Goal: Transaction & Acquisition: Obtain resource

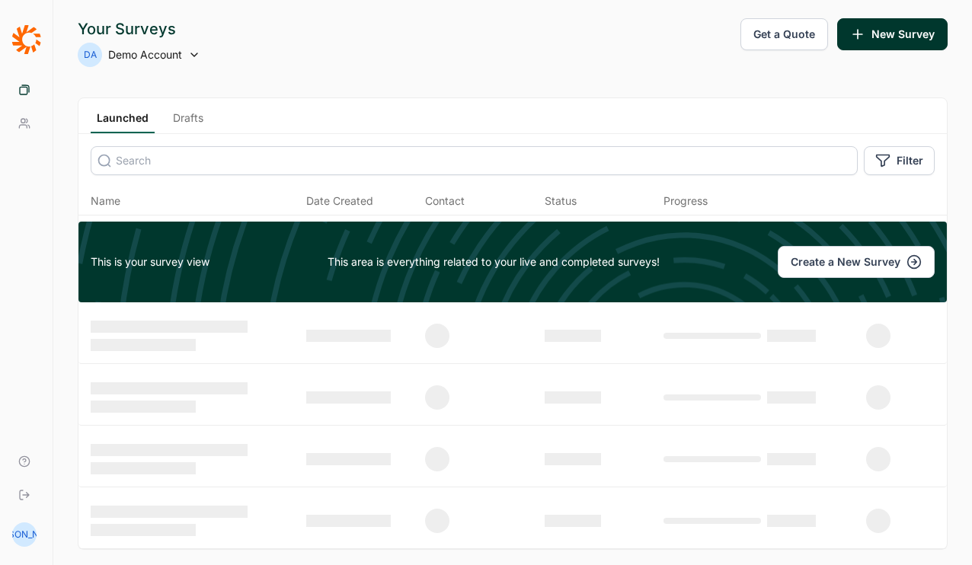
click at [184, 55] on div "DA Demo Account" at bounding box center [139, 55] width 123 height 24
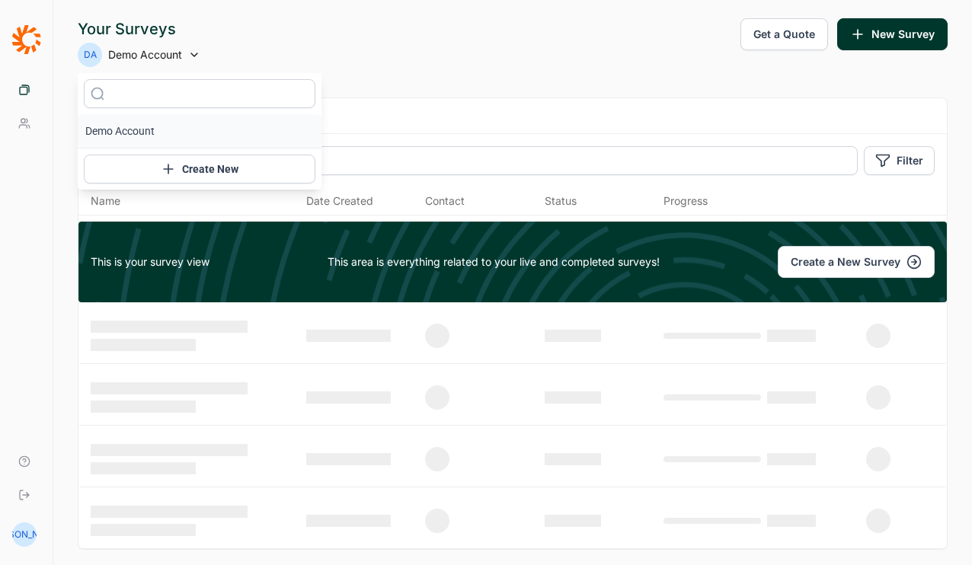
click at [184, 55] on div "DA Demo Account" at bounding box center [139, 55] width 123 height 24
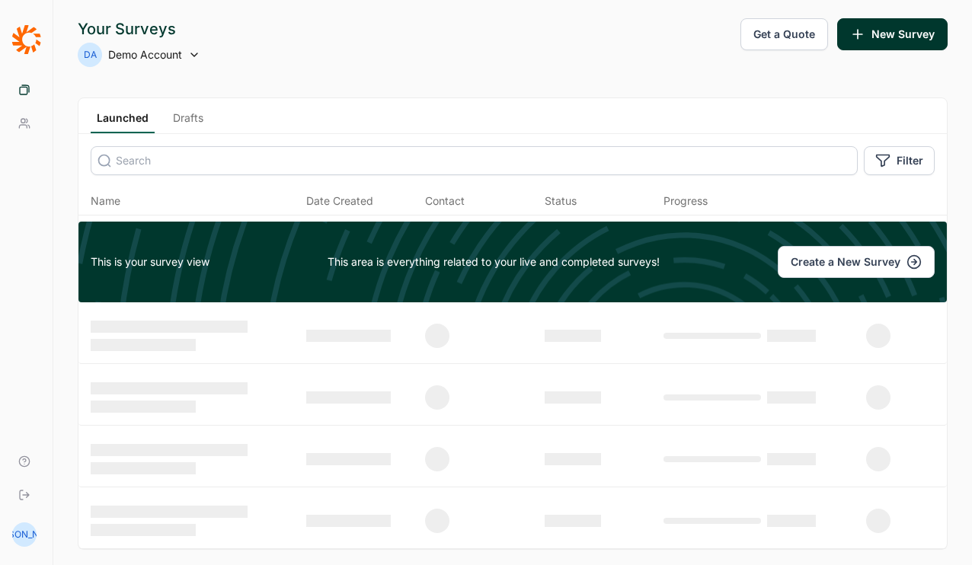
click at [23, 31] on icon at bounding box center [26, 39] width 29 height 29
click at [27, 458] on icon at bounding box center [24, 462] width 12 height 12
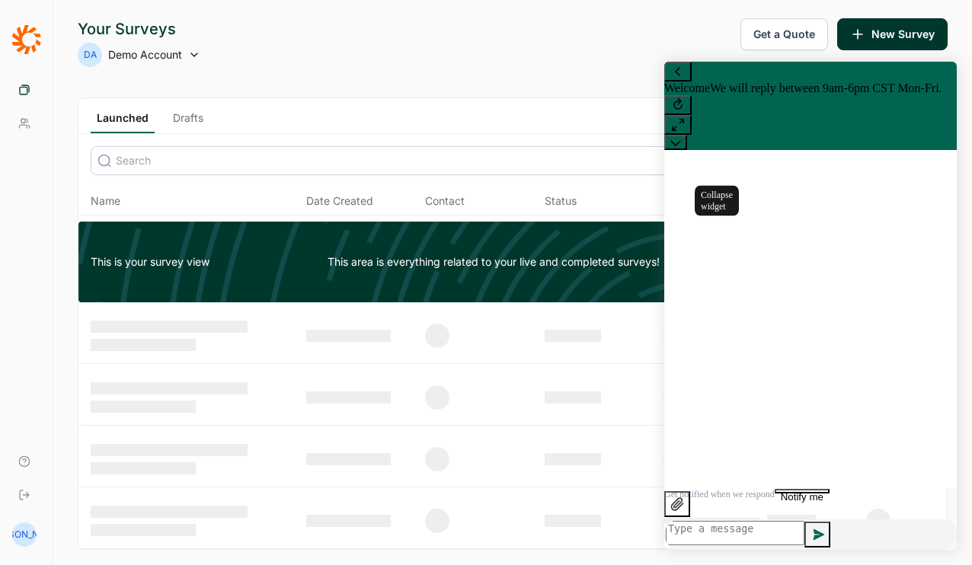
click at [681, 137] on icon at bounding box center [676, 142] width 11 height 11
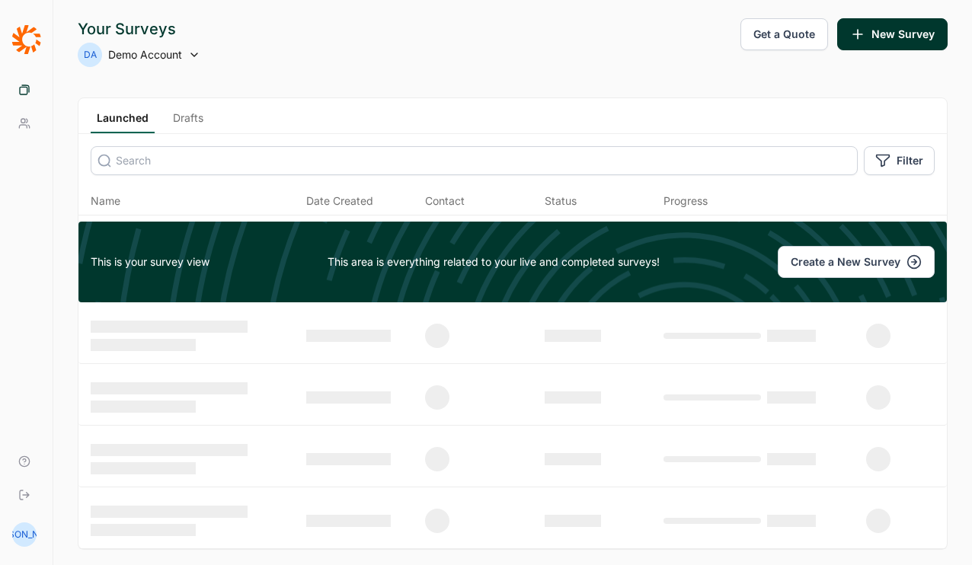
click at [28, 134] on link "Your Team" at bounding box center [26, 124] width 40 height 34
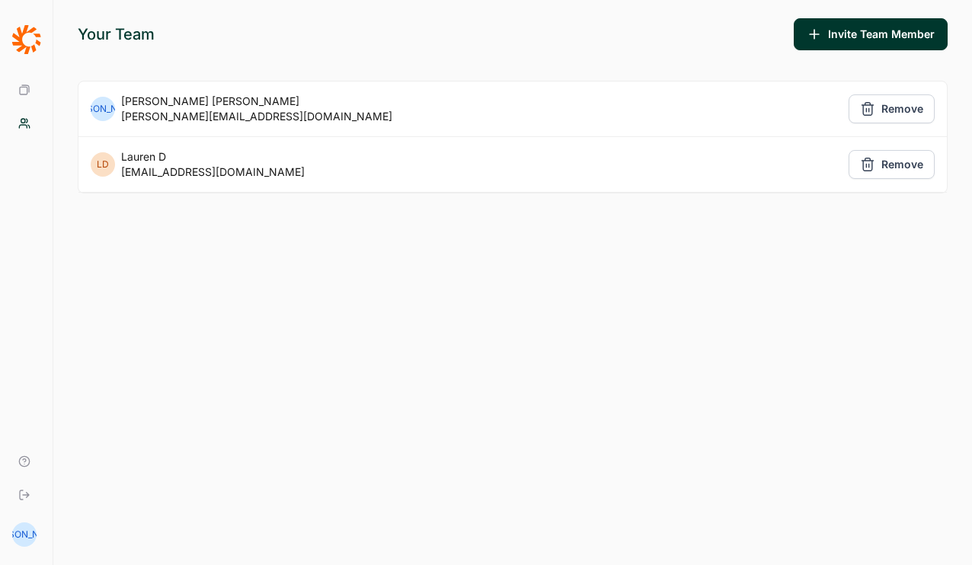
click at [142, 105] on div "Jonathan Allen" at bounding box center [256, 101] width 271 height 15
click at [26, 88] on icon at bounding box center [24, 90] width 12 height 12
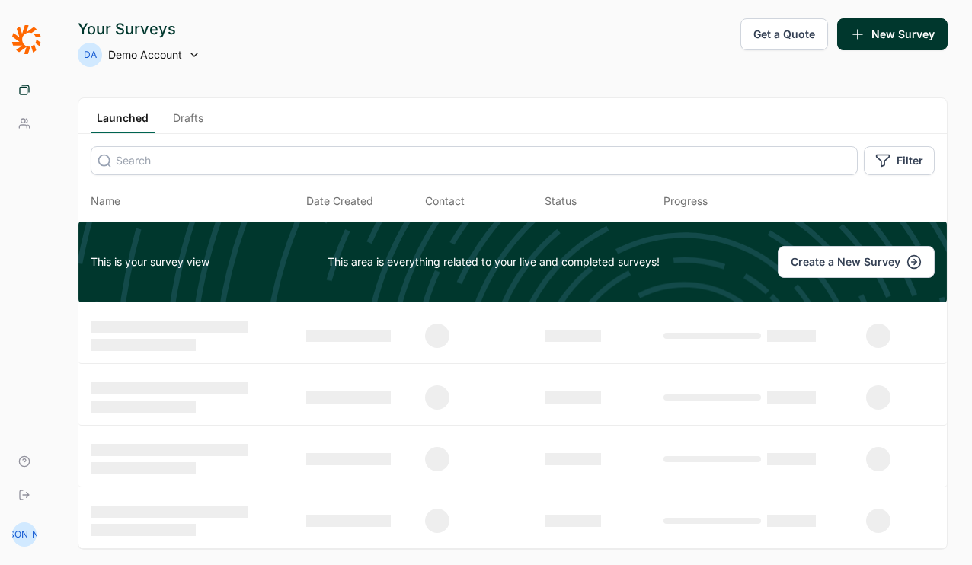
click at [26, 539] on div "[PERSON_NAME]" at bounding box center [24, 535] width 24 height 24
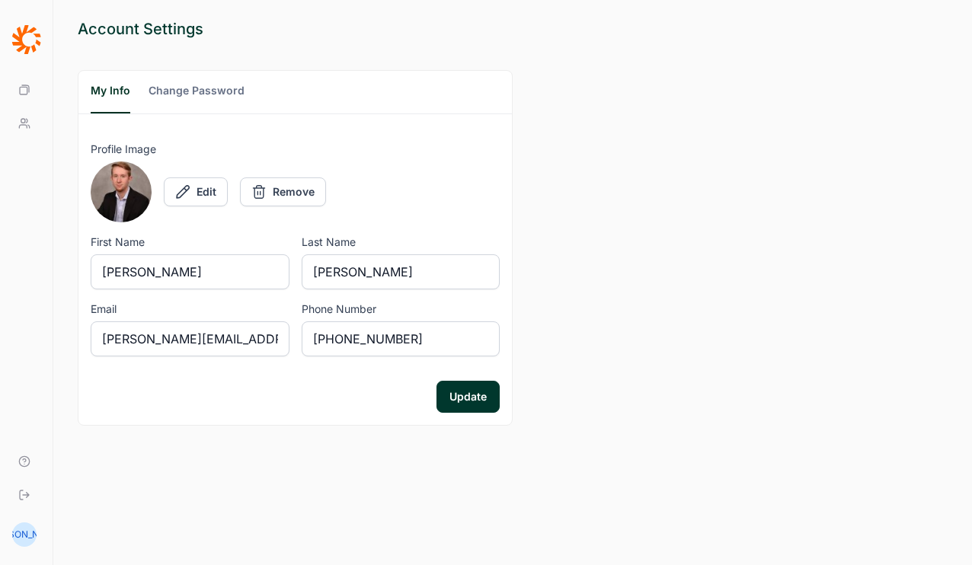
click at [213, 91] on button "Change Password" at bounding box center [197, 98] width 96 height 30
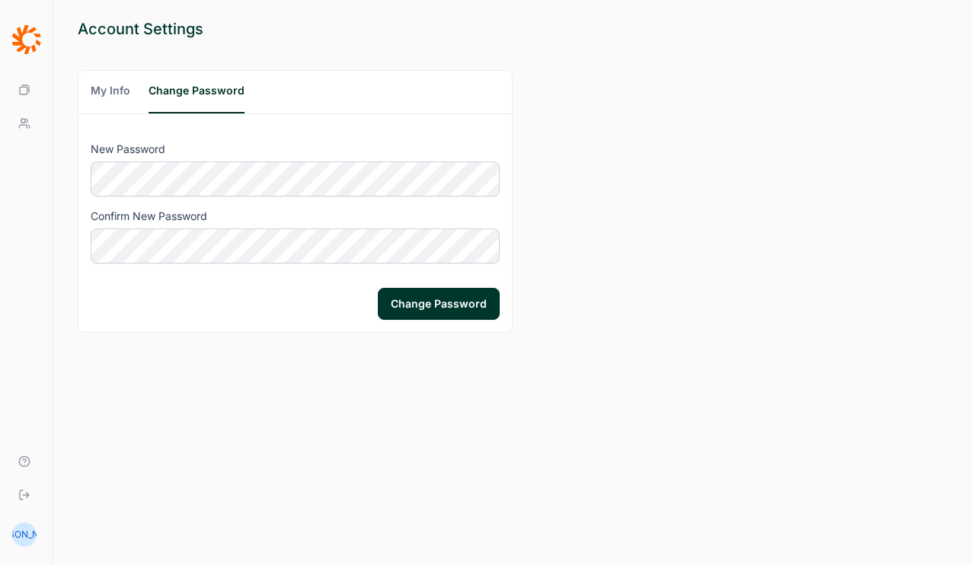
click at [844, 47] on div "Account Settings My Info Change Password New Password Confirm New Password Chan…" at bounding box center [512, 282] width 919 height 565
click at [472, 303] on button "Change Password" at bounding box center [439, 304] width 122 height 32
drag, startPoint x: 672, startPoint y: 41, endPoint x: 826, endPoint y: 519, distance: 501.9
click at [826, 519] on div "Your password was updated successfully." at bounding box center [846, 515] width 187 height 30
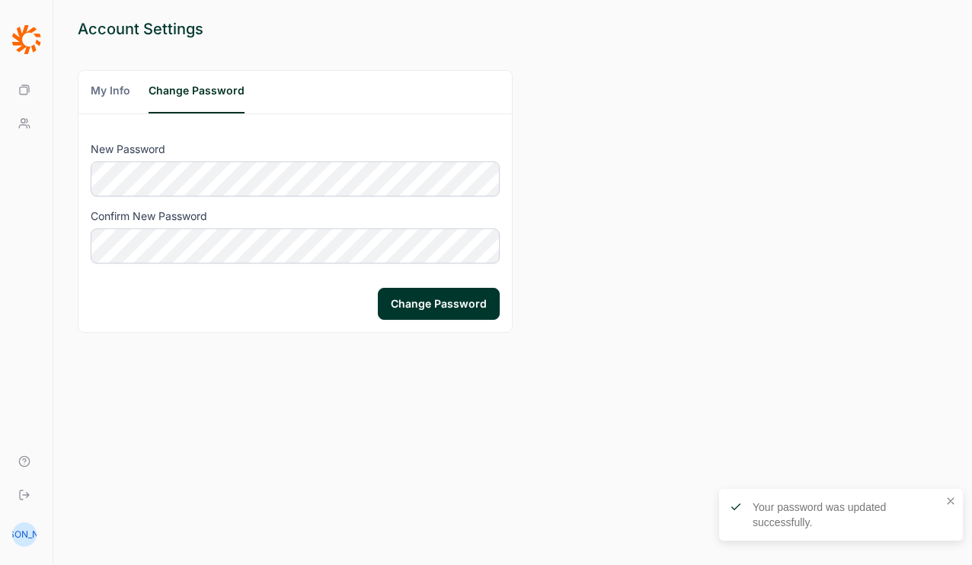
click at [953, 498] on icon "button" at bounding box center [951, 501] width 12 height 12
click at [110, 93] on button "My Info" at bounding box center [111, 98] width 40 height 30
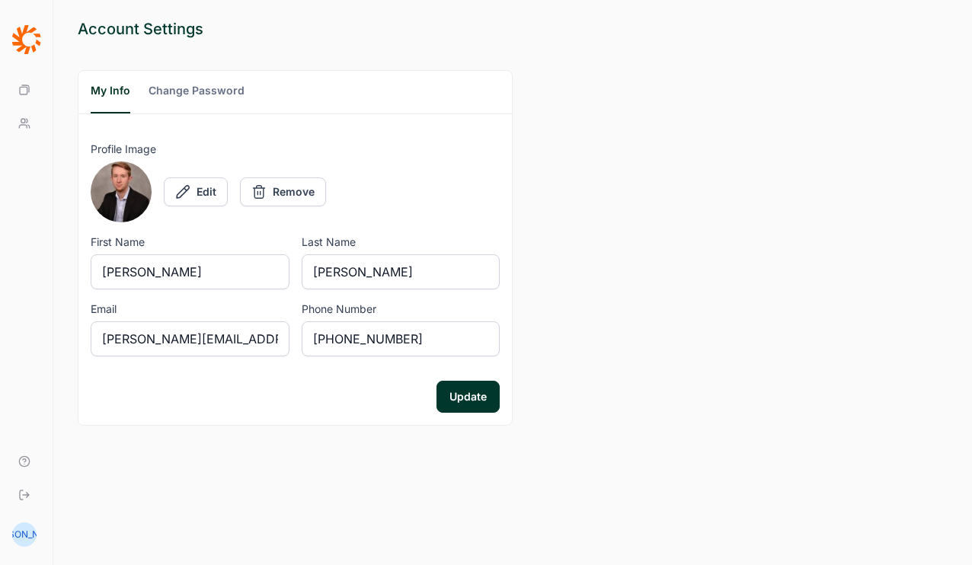
click at [24, 85] on use at bounding box center [24, 89] width 9 height 9
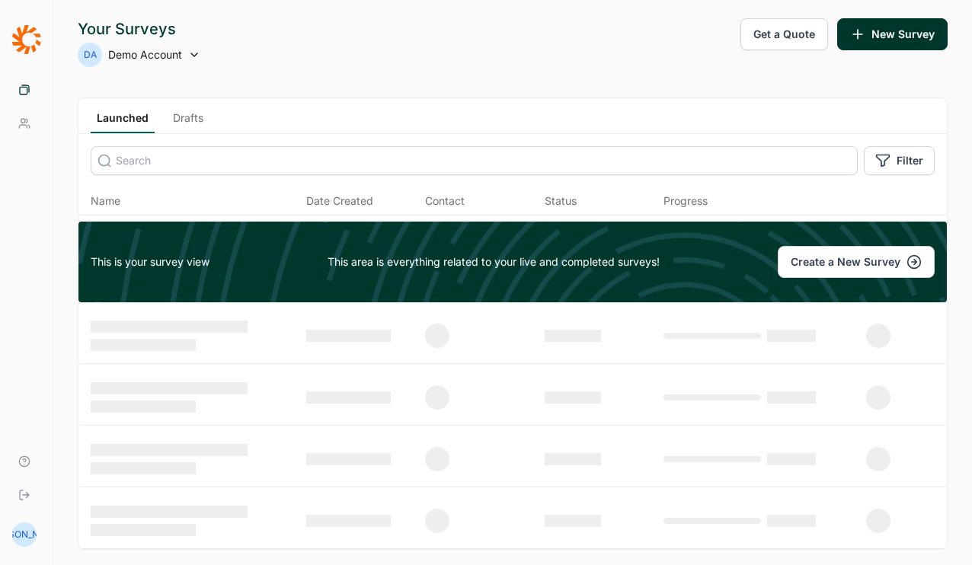
click at [20, 123] on icon at bounding box center [24, 123] width 12 height 12
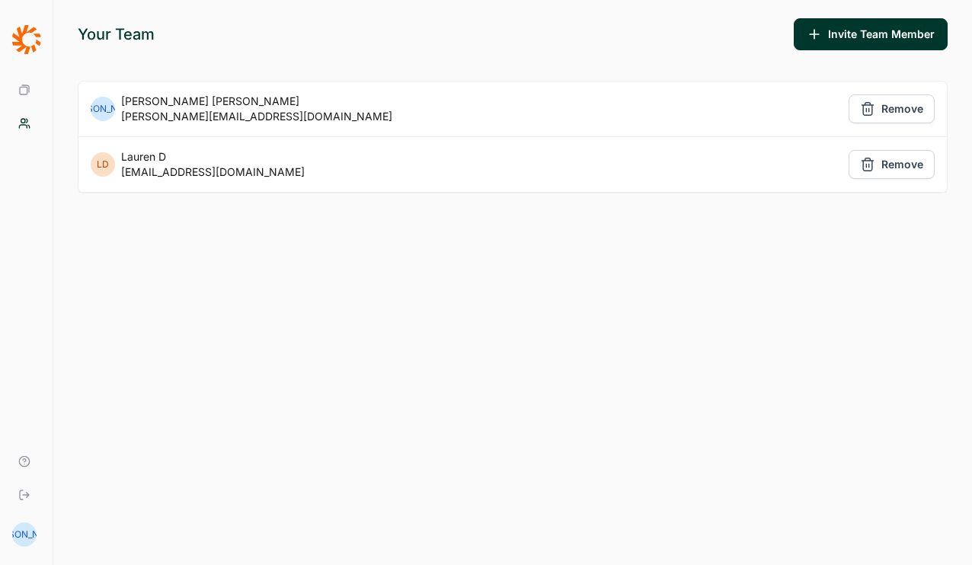
click at [20, 533] on div "[PERSON_NAME]" at bounding box center [24, 535] width 24 height 24
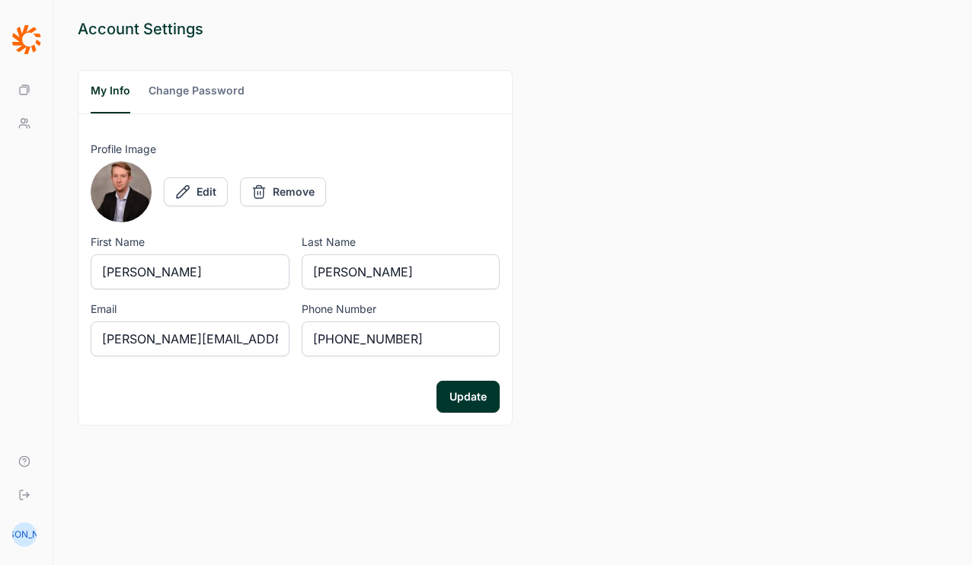
click at [135, 197] on div at bounding box center [121, 192] width 61 height 61
click at [292, 189] on button "Remove" at bounding box center [283, 192] width 86 height 29
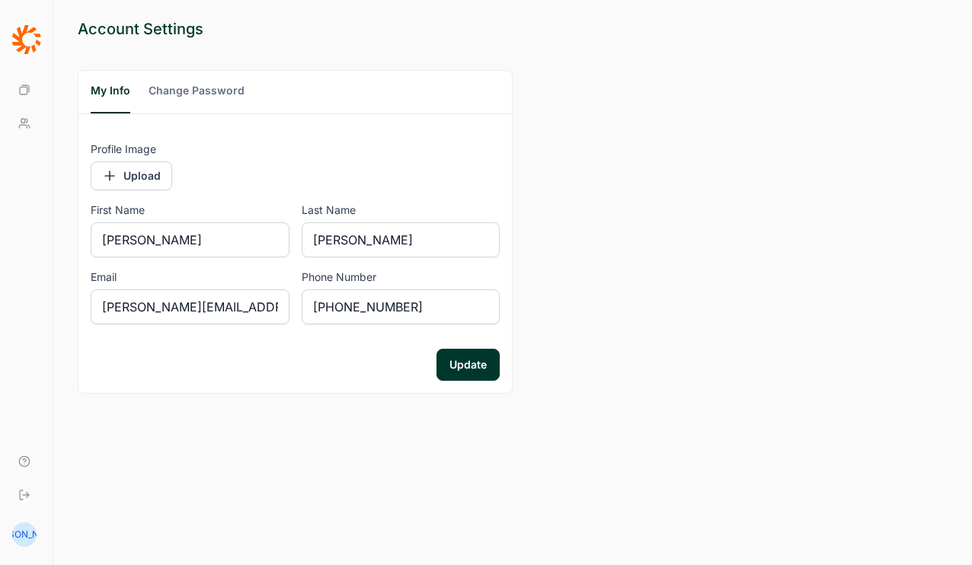
click at [479, 371] on button "Update" at bounding box center [468, 365] width 63 height 32
click at [23, 83] on link "Your Surveys" at bounding box center [26, 90] width 40 height 34
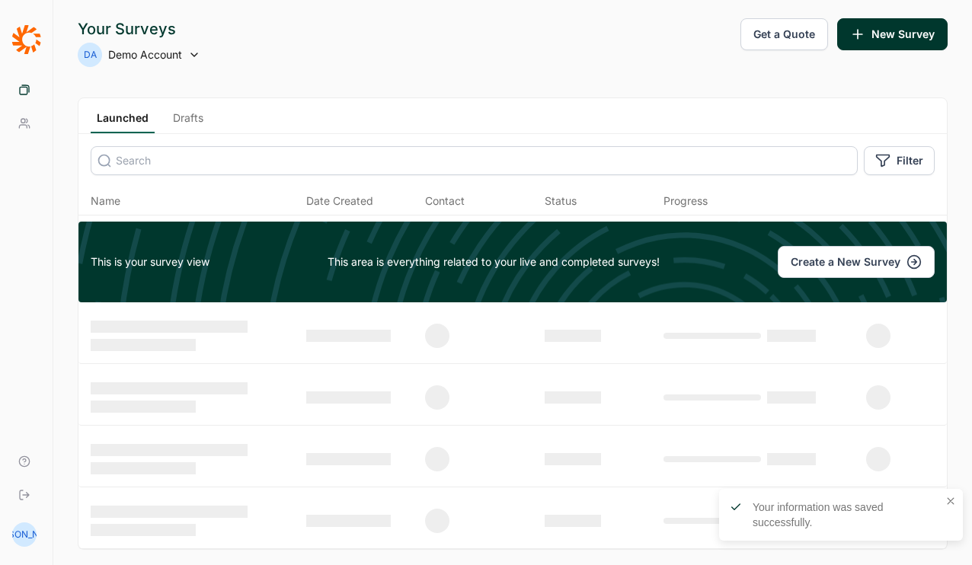
click at [24, 494] on icon at bounding box center [24, 495] width 12 height 12
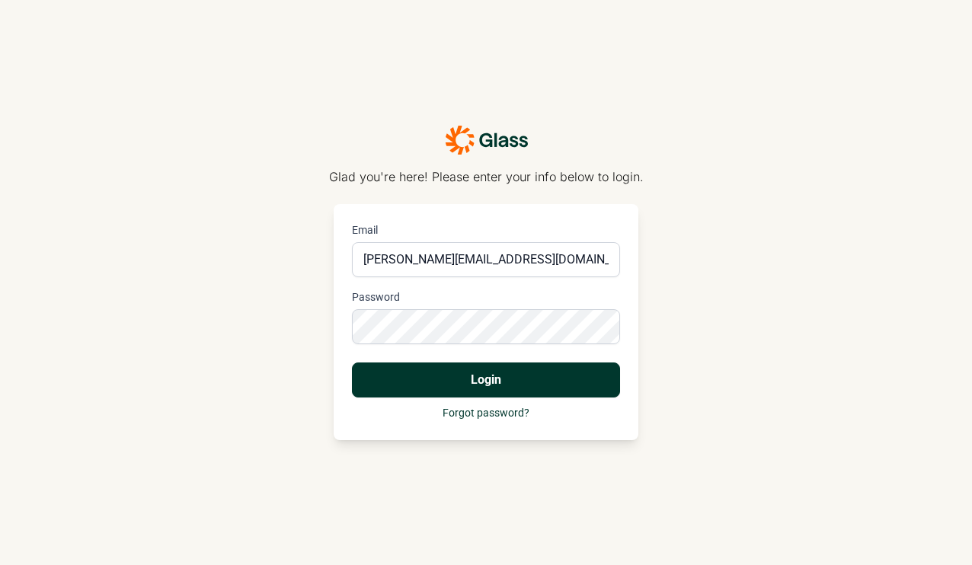
click at [352, 242] on div at bounding box center [352, 242] width 0 height 0
type input "jonathan@gaugeinsights.com"
click at [495, 380] on button "Login" at bounding box center [486, 380] width 268 height 35
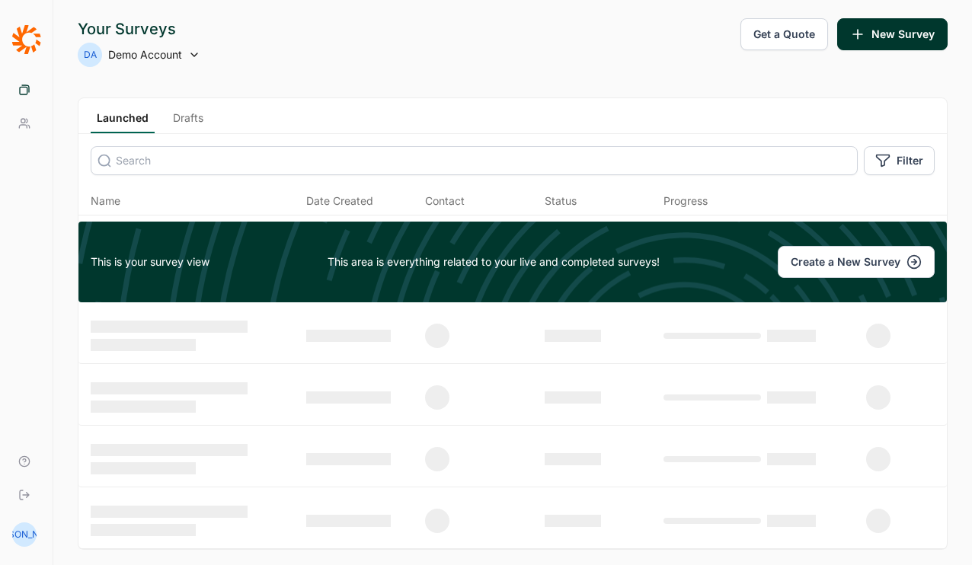
click at [197, 125] on link "Drafts" at bounding box center [188, 121] width 43 height 23
click at [187, 57] on div "DA Demo Account" at bounding box center [139, 55] width 123 height 24
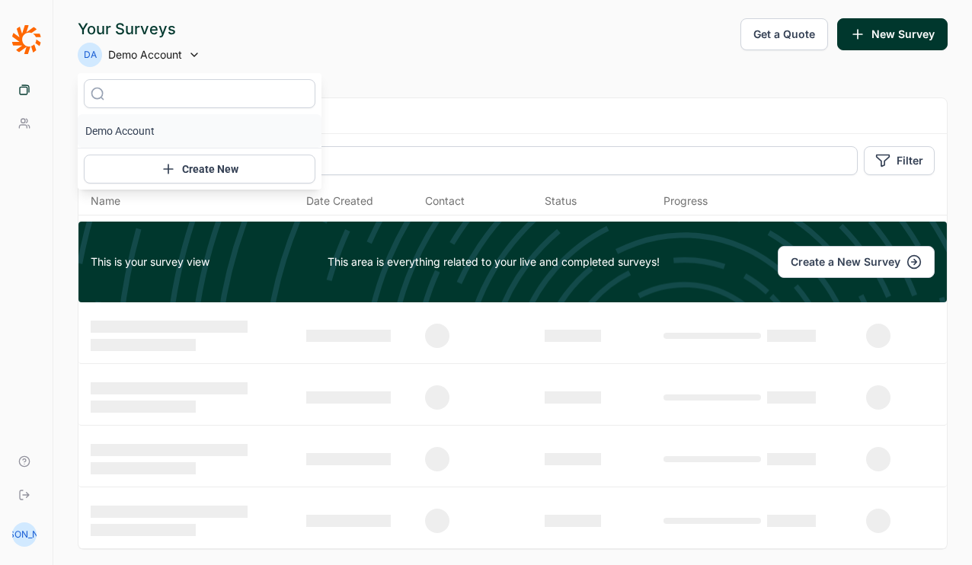
click at [187, 57] on div "DA Demo Account" at bounding box center [139, 55] width 123 height 24
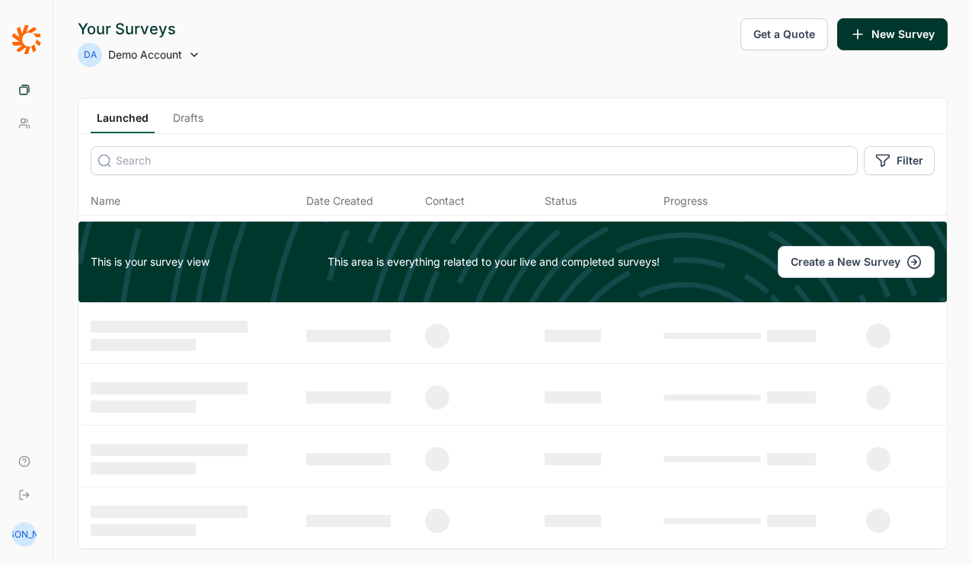
click at [171, 120] on link "Drafts" at bounding box center [188, 121] width 43 height 23
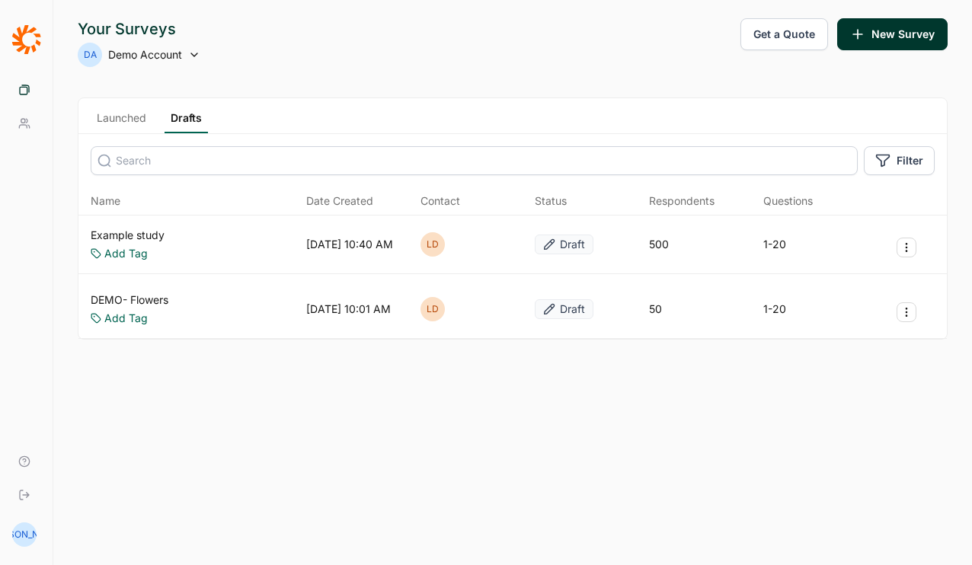
click at [129, 120] on link "Launched" at bounding box center [122, 121] width 62 height 23
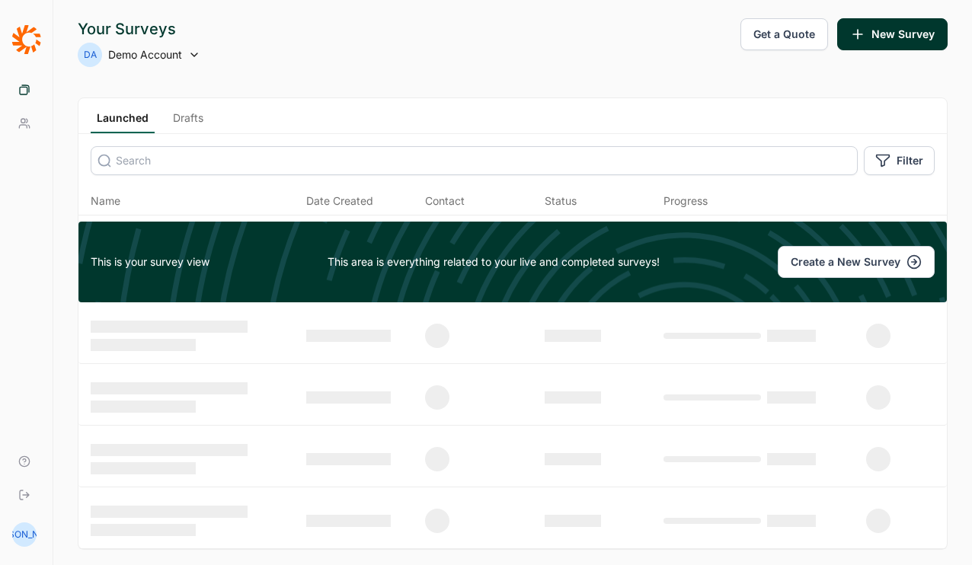
click at [23, 119] on use at bounding box center [24, 123] width 10 height 9
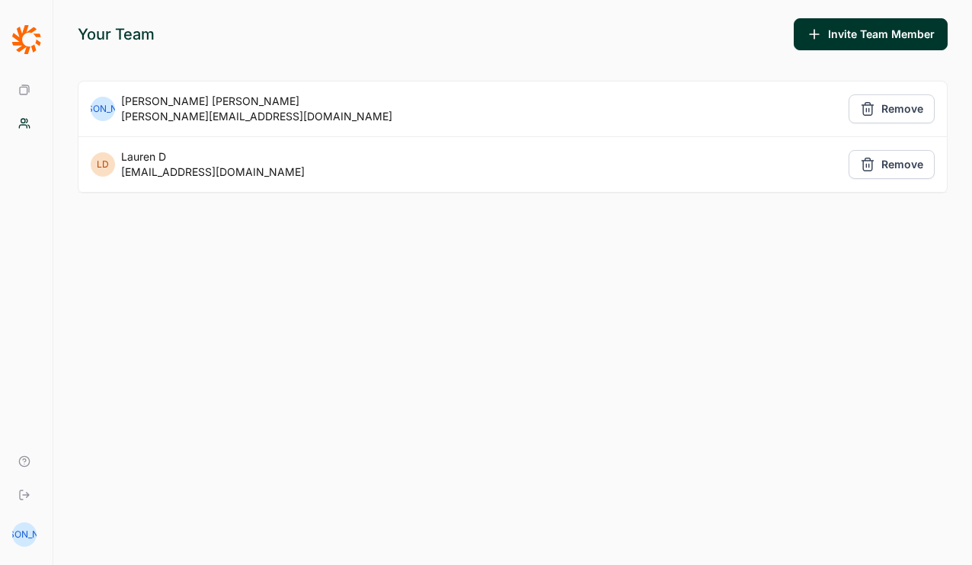
click at [22, 82] on link "Your Surveys" at bounding box center [26, 90] width 40 height 34
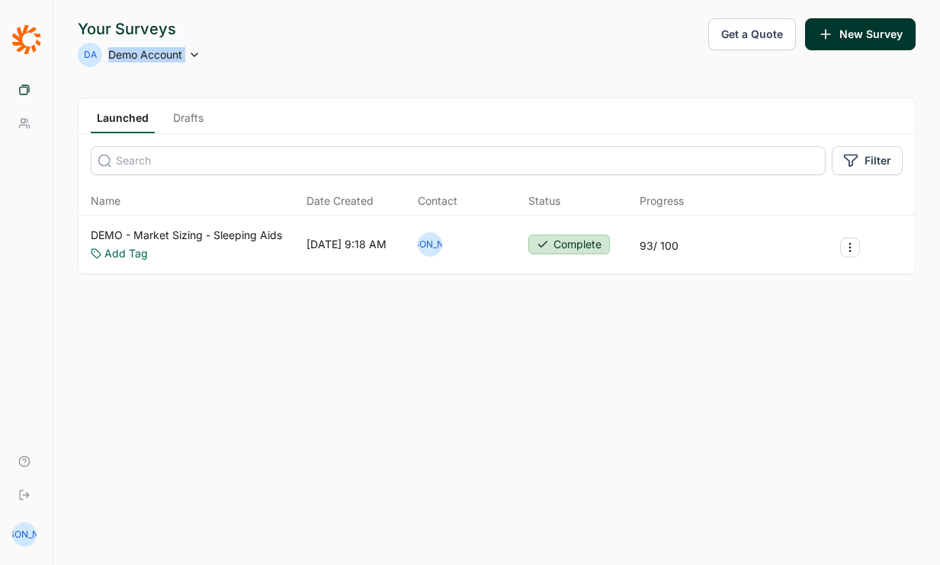
drag, startPoint x: 124, startPoint y: 54, endPoint x: 210, endPoint y: 54, distance: 85.3
click at [210, 54] on div "Your Surveys DA Demo Account Get a Quote New Survey" at bounding box center [496, 42] width 837 height 49
click at [360, 50] on div "Your Surveys DA Demo Account Get a Quote New Survey" at bounding box center [496, 42] width 837 height 49
drag, startPoint x: 641, startPoint y: 245, endPoint x: 691, endPoint y: 245, distance: 50.3
click at [691, 245] on div "DEMO - Market Sizing - Sleeping Aids Add Tag [DATE] 9:18 AM JA Complete 93 / 100" at bounding box center [496, 245] width 836 height 59
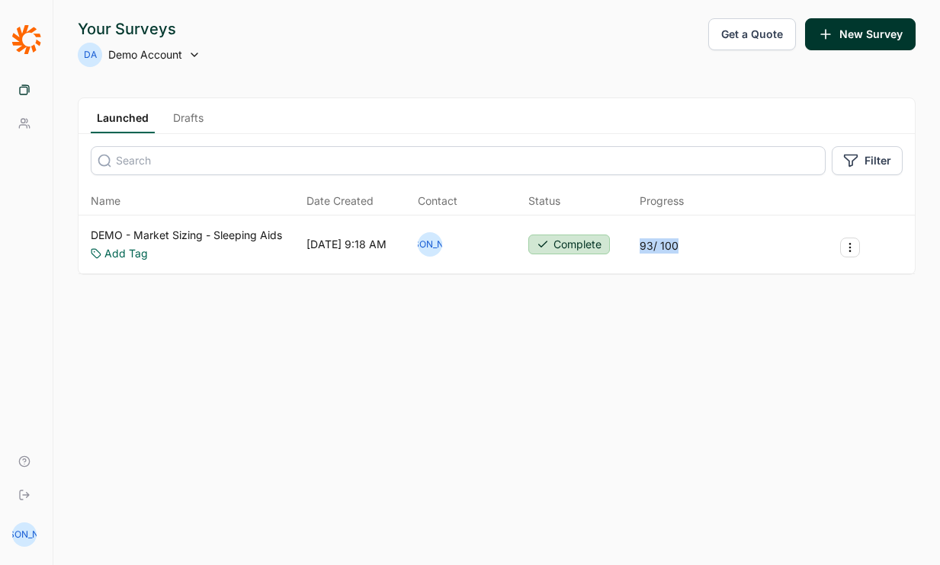
click at [672, 294] on div "Your Surveys DA Demo Account Get a Quote New Survey Launched Drafts Filter Name…" at bounding box center [496, 282] width 886 height 565
click at [120, 178] on div "Launched Drafts Filter Name Date Created Contact Status Progress DEMO - Market …" at bounding box center [496, 187] width 837 height 178
click at [862, 155] on button "Filter" at bounding box center [866, 160] width 71 height 29
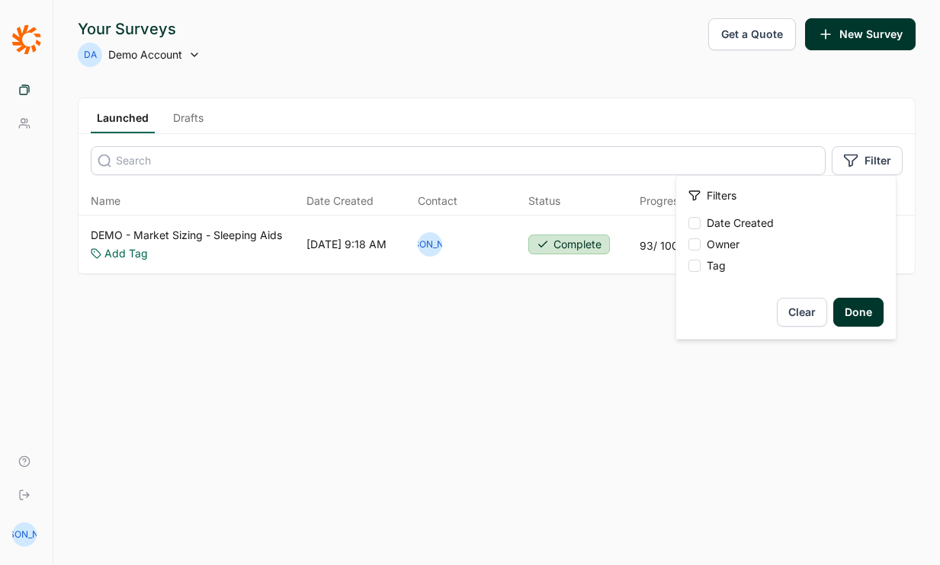
click at [667, 107] on div "Launched Drafts" at bounding box center [496, 116] width 836 height 36
click at [195, 114] on link "Drafts" at bounding box center [188, 121] width 43 height 23
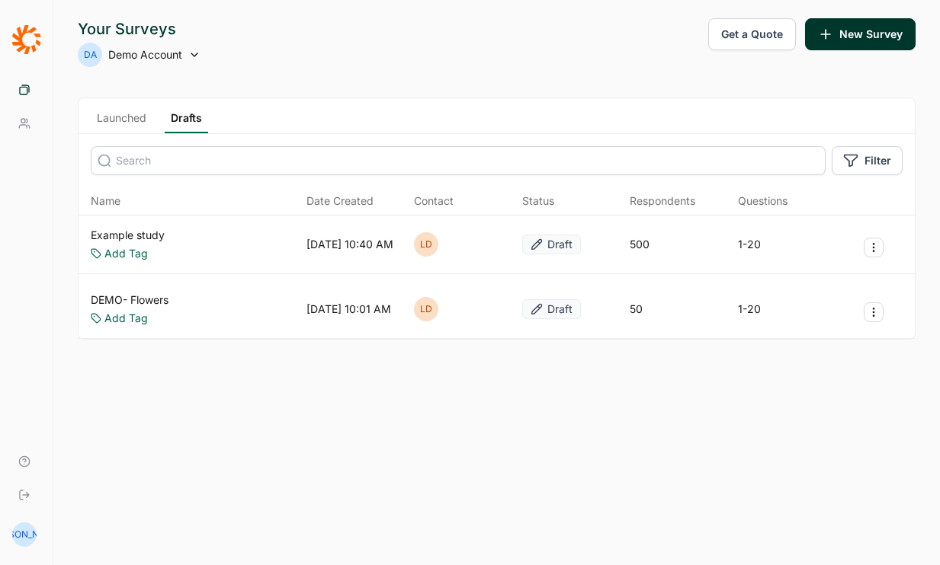
click at [23, 94] on icon at bounding box center [24, 90] width 12 height 12
click at [730, 42] on button "Get a Quote" at bounding box center [752, 34] width 88 height 32
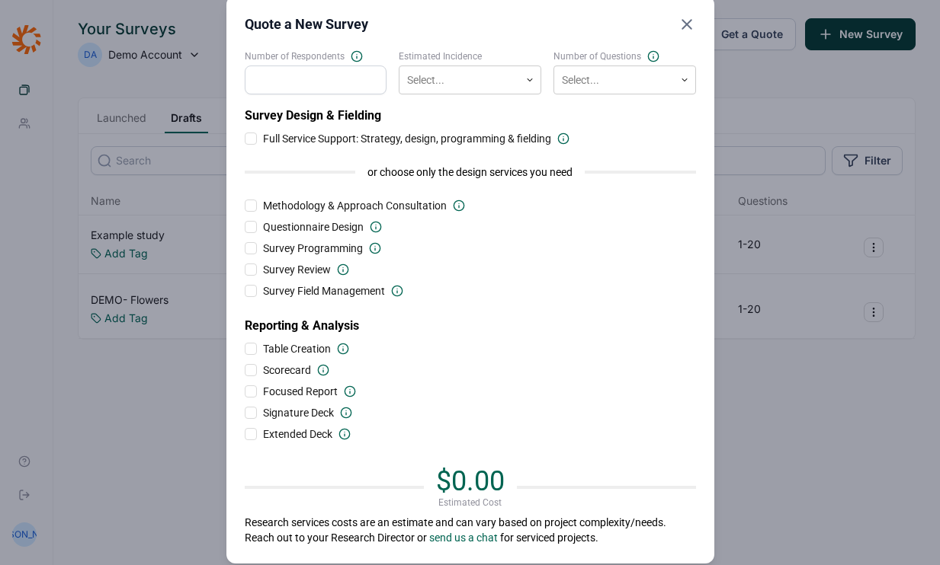
scroll to position [34, 0]
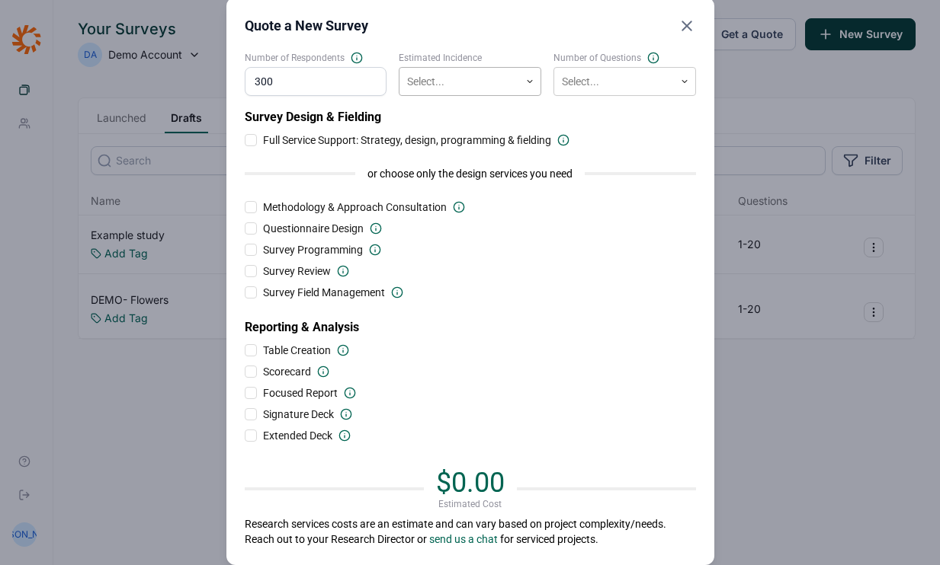
type input "300"
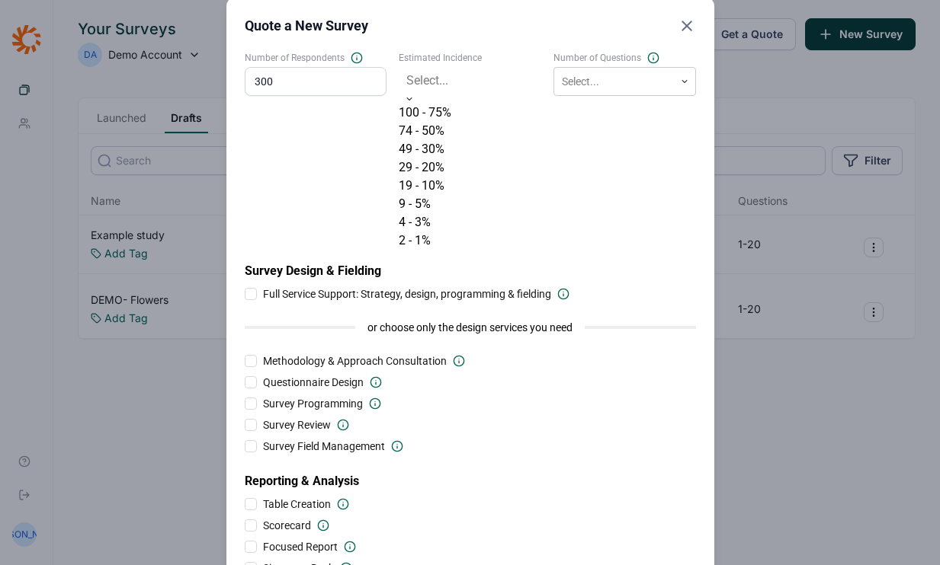
click at [469, 85] on div at bounding box center [469, 80] width 127 height 21
click at [456, 158] on div "49 - 30%" at bounding box center [470, 149] width 142 height 18
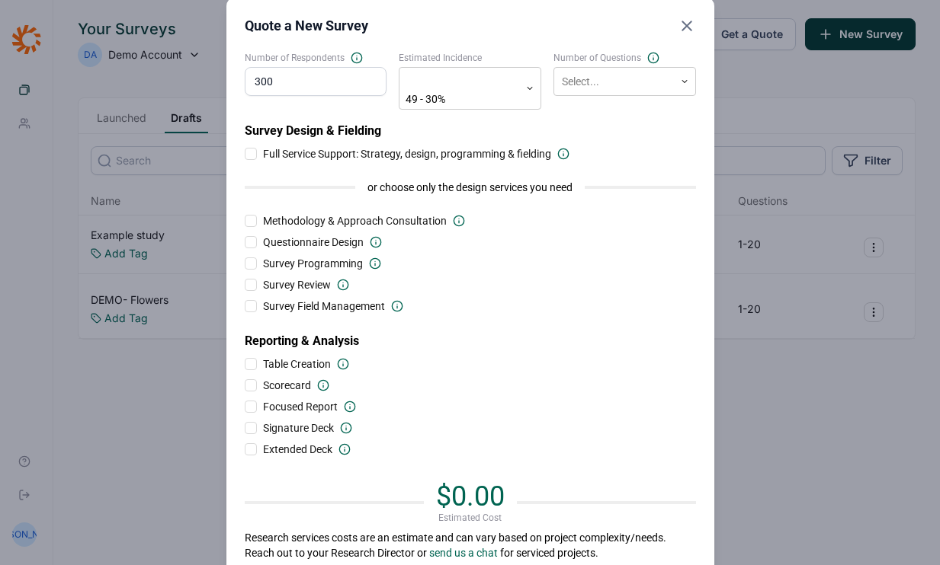
click at [642, 62] on label "Number of Questions" at bounding box center [624, 58] width 142 height 12
click at [609, 85] on div at bounding box center [614, 81] width 104 height 19
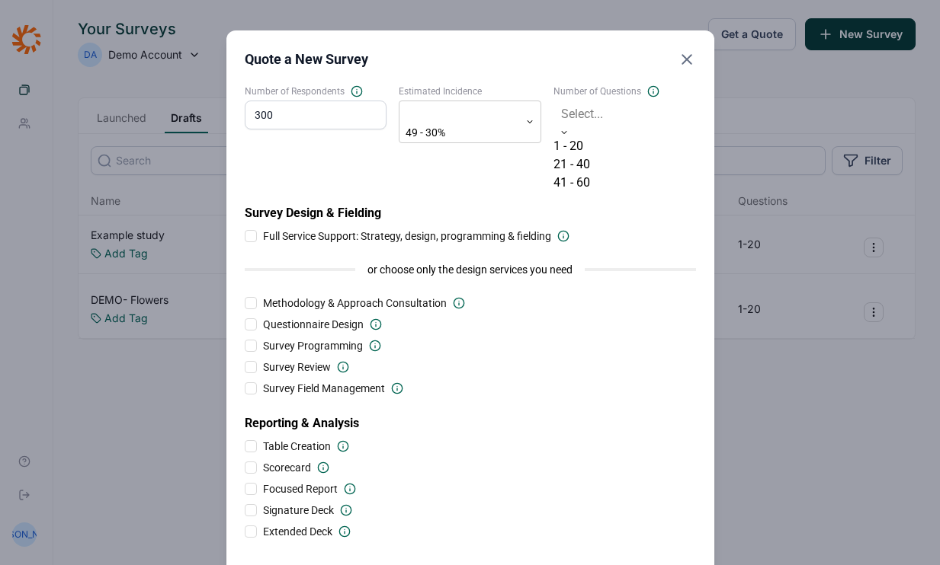
scroll to position [13, 0]
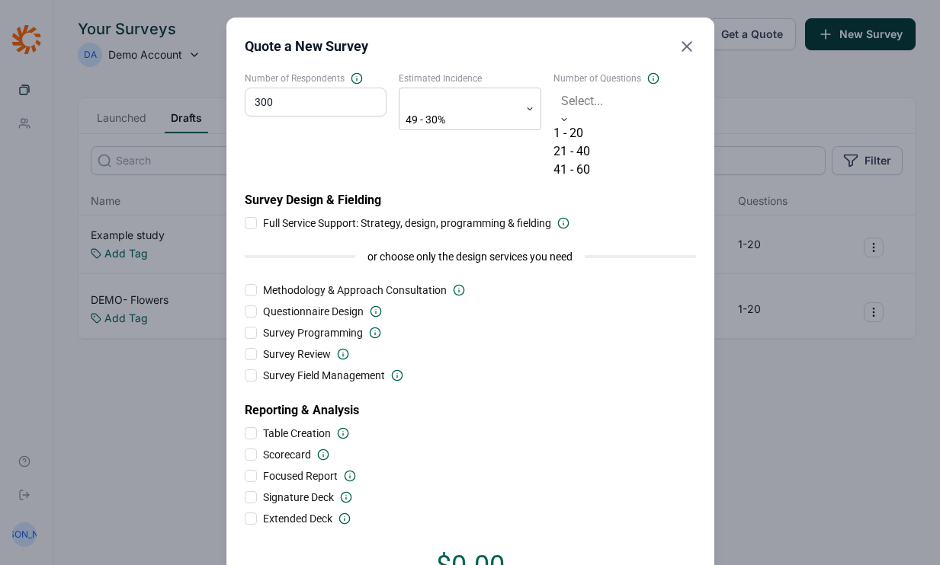
click at [576, 82] on label "Number of Questions" at bounding box center [624, 78] width 142 height 12
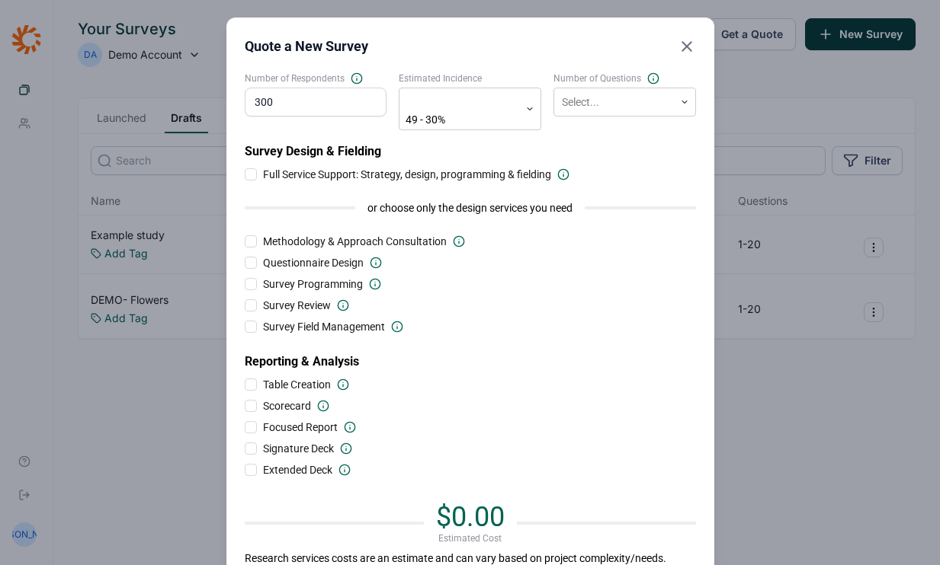
click at [623, 122] on div "Number of Respondents 300 Estimated Incidence 49 - 30% Number of Questions Sele…" at bounding box center [470, 326] width 451 height 509
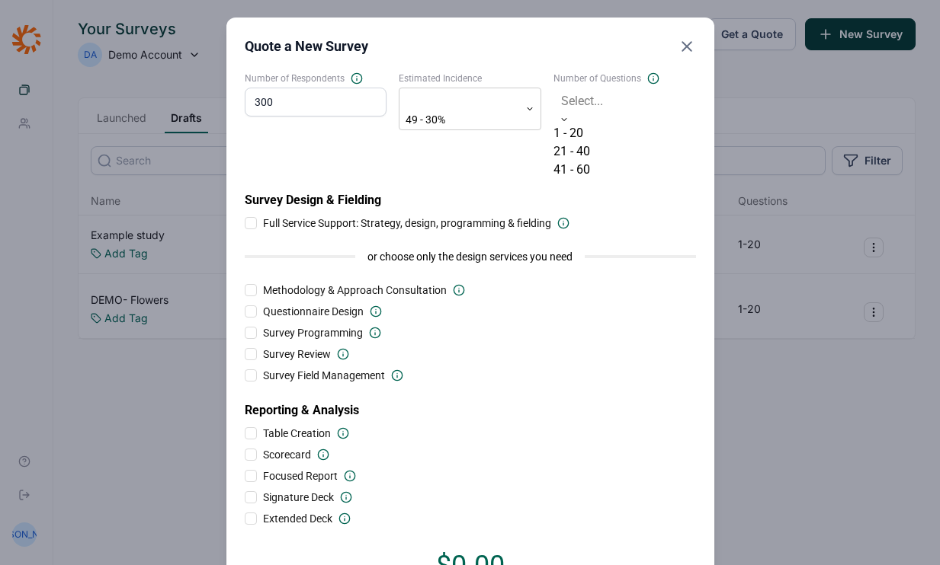
click at [619, 110] on div "Select..." at bounding box center [624, 101] width 142 height 27
click at [622, 142] on div "1 - 20" at bounding box center [624, 133] width 142 height 18
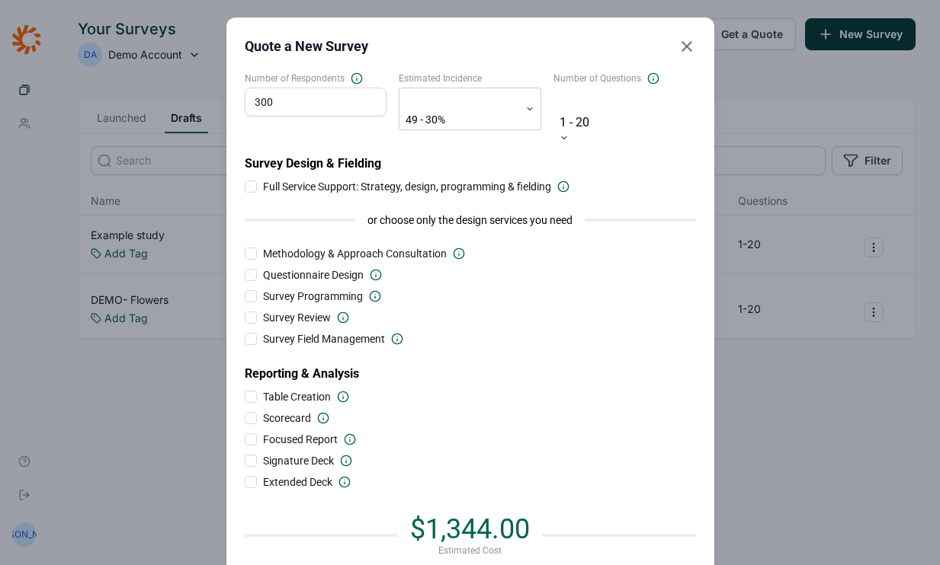
click at [646, 179] on div "Full Service Support: Strategy, design, programming & fielding" at bounding box center [470, 186] width 451 height 15
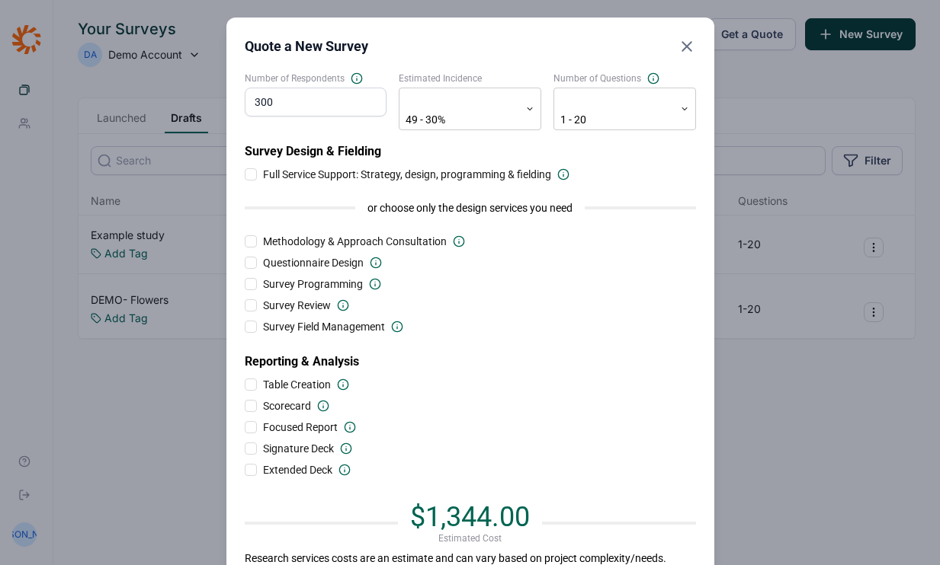
click at [286, 94] on input "300" at bounding box center [316, 102] width 142 height 29
click at [475, 103] on div at bounding box center [459, 100] width 104 height 19
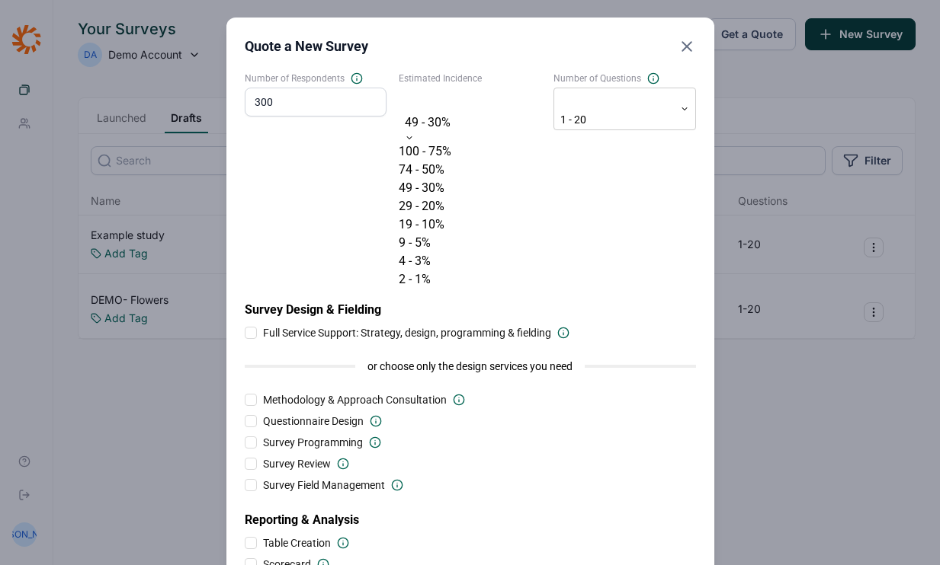
click at [475, 103] on div at bounding box center [469, 101] width 127 height 21
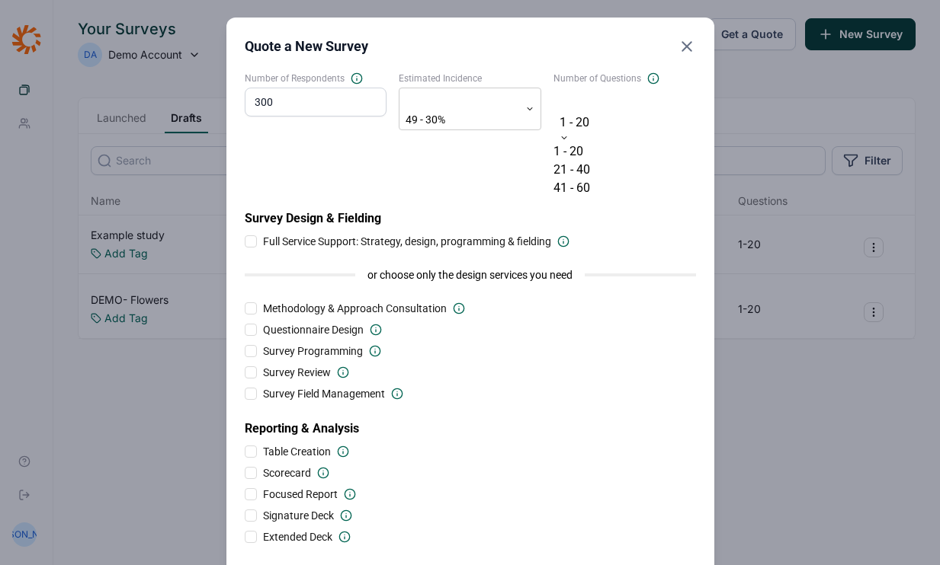
click at [628, 98] on div at bounding box center [624, 101] width 127 height 21
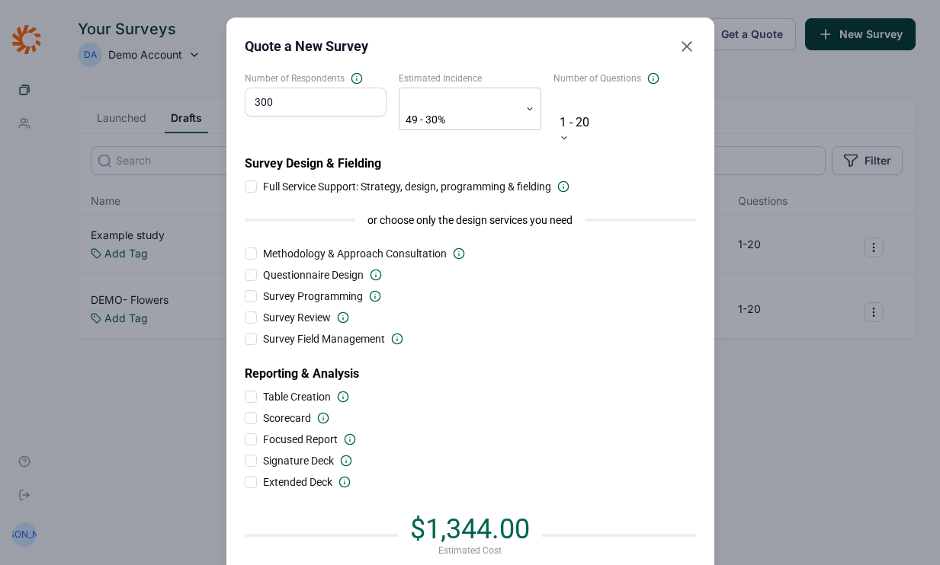
click at [628, 98] on div at bounding box center [624, 101] width 127 height 21
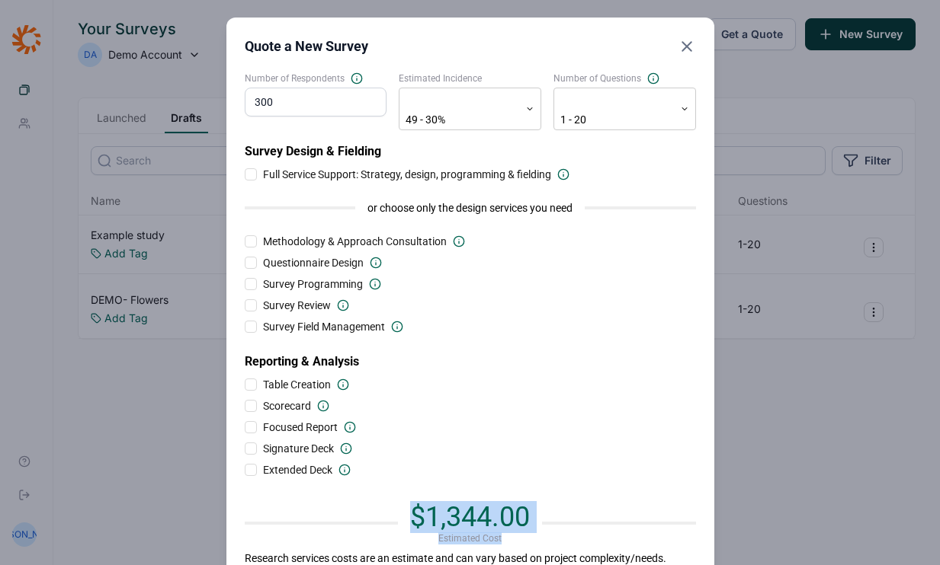
drag, startPoint x: 407, startPoint y: 507, endPoint x: 561, endPoint y: 507, distance: 153.9
click at [561, 507] on div "$1,344.00 Estimated Cost" at bounding box center [470, 523] width 451 height 43
click at [550, 522] on div at bounding box center [619, 523] width 154 height 3
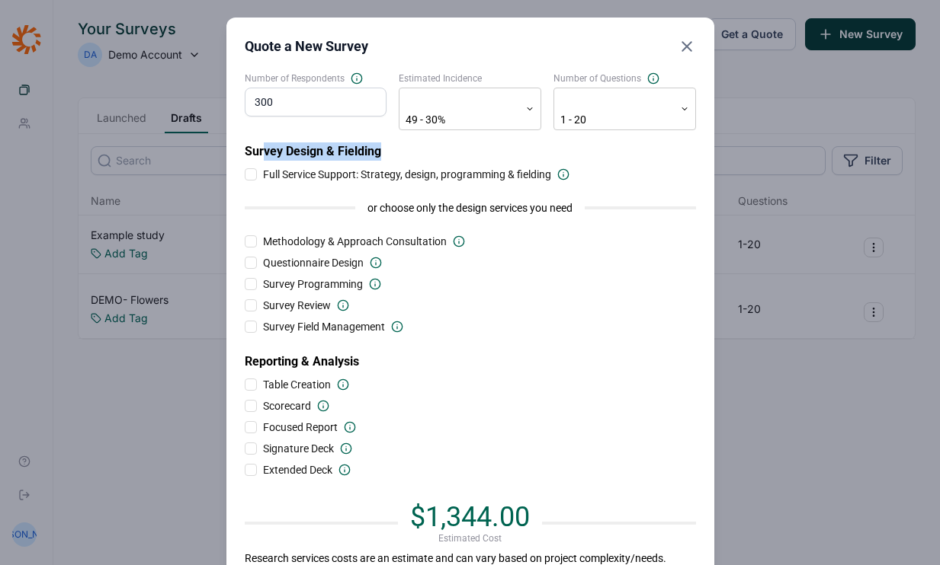
drag, startPoint x: 265, startPoint y: 135, endPoint x: 391, endPoint y: 135, distance: 125.7
click at [391, 142] on h2 "Survey Design & Fielding" at bounding box center [470, 151] width 451 height 18
drag, startPoint x: 272, startPoint y: 157, endPoint x: 517, endPoint y: 162, distance: 244.7
click at [517, 167] on span "Full Service Support: Strategy, design, programming & fielding" at bounding box center [407, 174] width 288 height 15
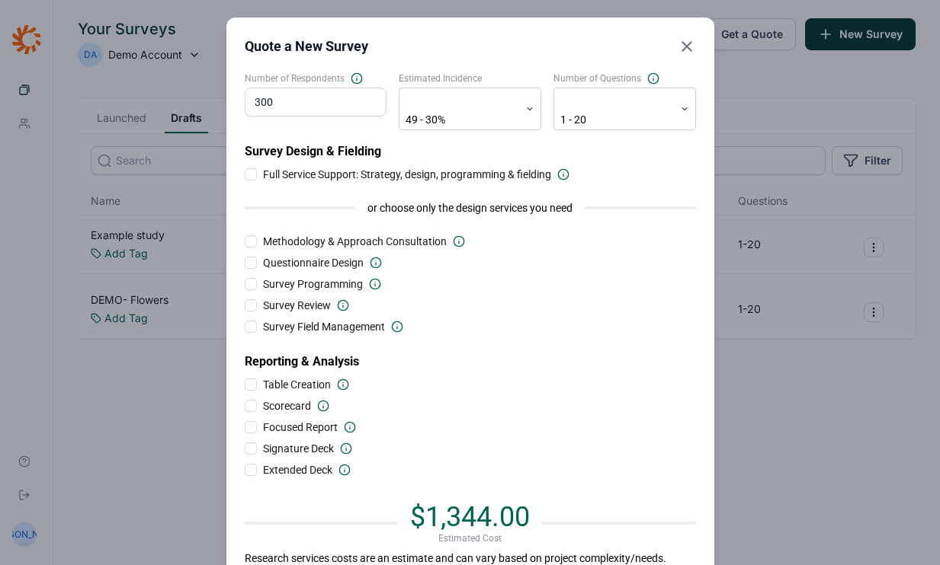
click at [245, 174] on input "Full Service Support: Strategy, design, programming & fielding" at bounding box center [245, 174] width 0 height 0
click at [517, 167] on span "Full Service Support: Strategy, design, programming & fielding" at bounding box center [407, 174] width 288 height 15
click at [245, 174] on input "Full Service Support: Strategy, design, programming & fielding" at bounding box center [245, 174] width 0 height 0
click at [517, 167] on span "Full Service Support: Strategy, design, programming & fielding" at bounding box center [407, 174] width 288 height 15
click at [245, 174] on input "Full Service Support: Strategy, design, programming & fielding" at bounding box center [245, 174] width 0 height 0
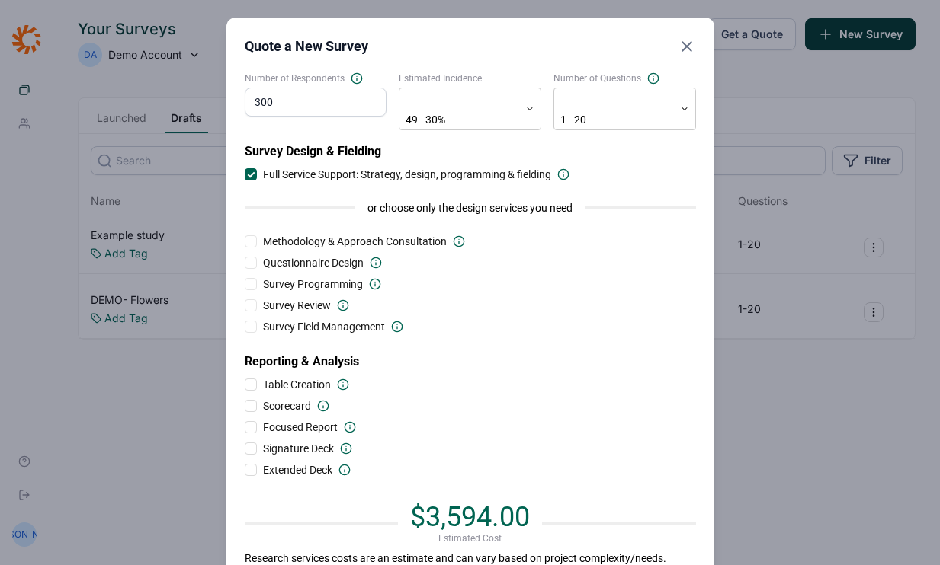
click at [517, 167] on span "Full Service Support: Strategy, design, programming & fielding" at bounding box center [407, 174] width 288 height 15
click at [245, 174] on input "Full Service Support: Strategy, design, programming & fielding" at bounding box center [245, 174] width 0 height 0
click at [255, 235] on div at bounding box center [251, 241] width 12 height 12
click at [245, 242] on input "Methodology & Approach Consultation" at bounding box center [245, 242] width 0 height 0
click at [255, 235] on div at bounding box center [251, 241] width 12 height 12
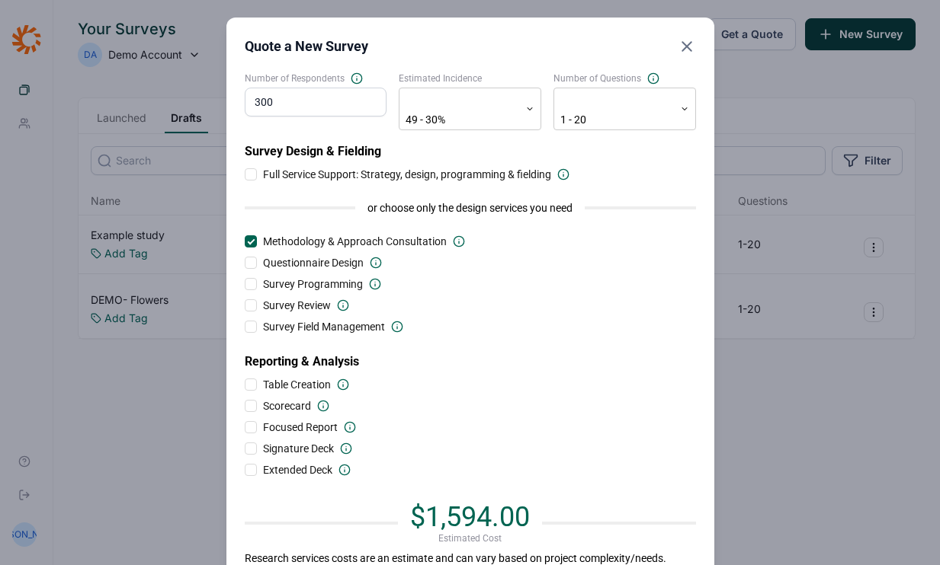
click at [245, 242] on input "Methodology & Approach Consultation" at bounding box center [245, 242] width 0 height 0
click at [254, 168] on div at bounding box center [251, 174] width 12 height 12
click at [245, 174] on input "Full Service Support: Strategy, design, programming & fielding" at bounding box center [245, 174] width 0 height 0
